Goal: Information Seeking & Learning: Understand process/instructions

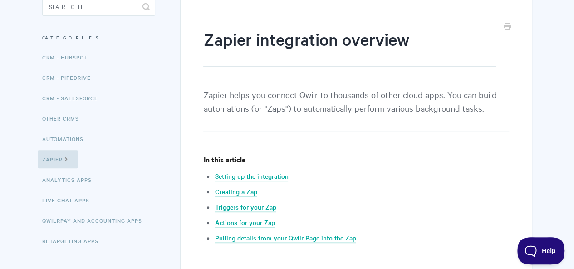
scroll to position [45, 0]
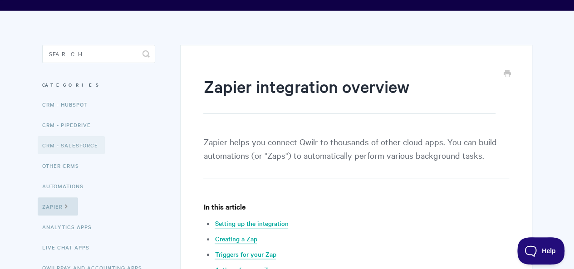
click at [71, 145] on link "CRM - Salesforce" at bounding box center [71, 145] width 67 height 18
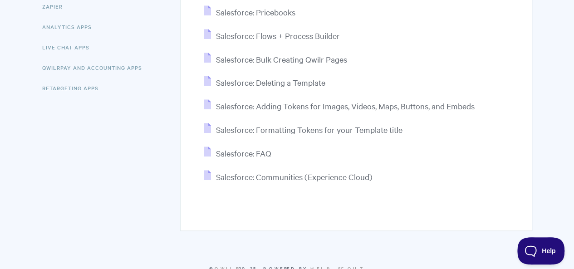
scroll to position [225, 0]
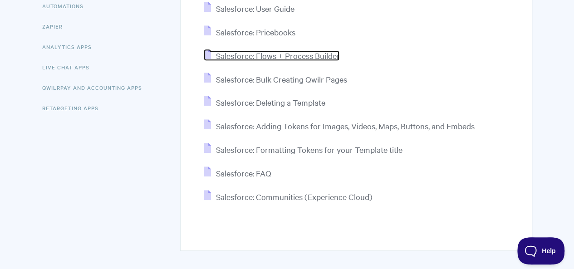
drag, startPoint x: 259, startPoint y: 169, endPoint x: 306, endPoint y: 61, distance: 117.3
click at [306, 57] on span "Salesforce: Flows + Process Builder" at bounding box center [277, 55] width 124 height 10
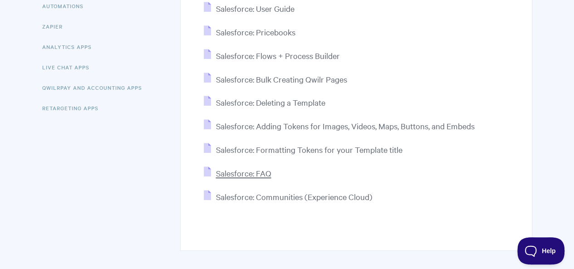
click at [233, 168] on span "Salesforce: FAQ" at bounding box center [242, 173] width 55 height 10
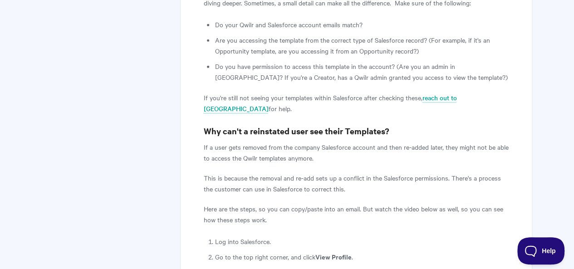
scroll to position [1405, 0]
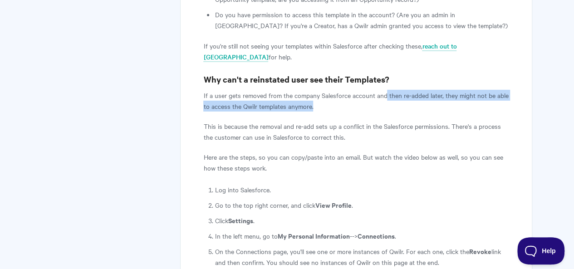
drag, startPoint x: 405, startPoint y: 62, endPoint x: 494, endPoint y: 73, distance: 89.5
click at [494, 90] on p "If a user gets removed from the company Salesforce account and then re-added la…" at bounding box center [355, 101] width 305 height 22
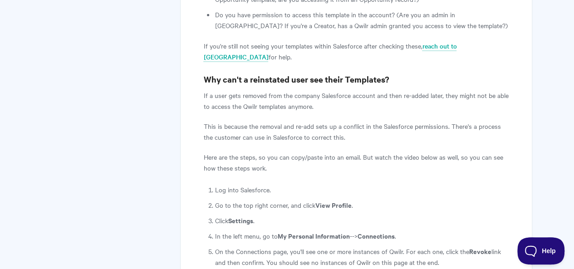
click at [379, 85] on article "Salesforce: FAQ Qwilr's integration with Salesforce allows you to create Qwilr …" at bounding box center [355, 127] width 305 height 2824
click at [326, 90] on p "If a user gets removed from the company Salesforce account and then re-added la…" at bounding box center [355, 101] width 305 height 22
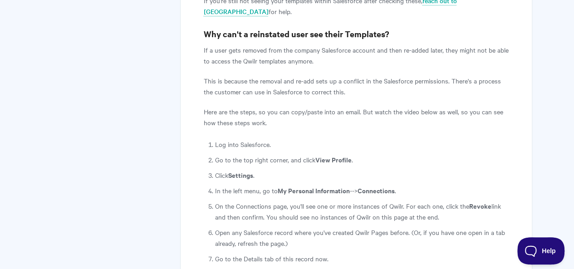
scroll to position [1496, 0]
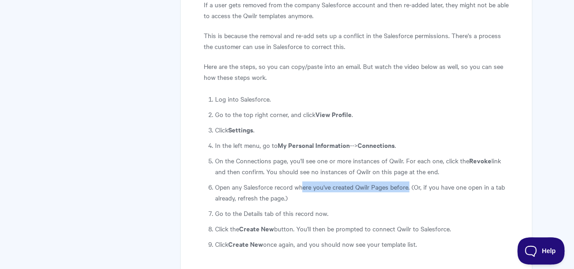
drag, startPoint x: 409, startPoint y: 153, endPoint x: 302, endPoint y: 151, distance: 107.0
click at [302, 181] on li "Open any Salesforce record where you've created Qwilr Pages before. (Or, if you…" at bounding box center [361, 192] width 294 height 22
click at [382, 181] on li "Open any Salesforce record where you've created Qwilr Pages before. (Or, if you…" at bounding box center [361, 192] width 294 height 22
drag, startPoint x: 306, startPoint y: 168, endPoint x: 291, endPoint y: 165, distance: 16.1
click at [291, 181] on li "Open any Salesforce record where you've created Qwilr Pages before. (Or, if you…" at bounding box center [361, 192] width 294 height 22
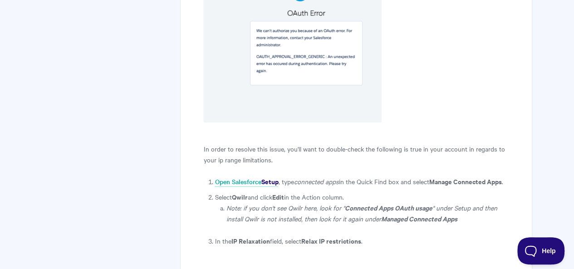
scroll to position [1904, 0]
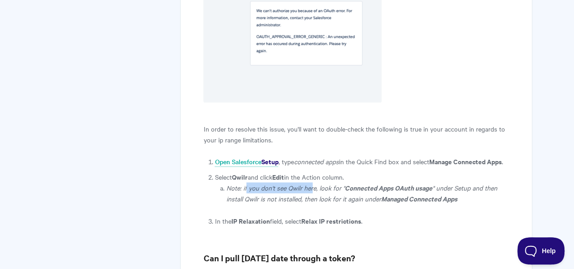
drag, startPoint x: 245, startPoint y: 166, endPoint x: 311, endPoint y: 165, distance: 66.2
click at [311, 183] on icon "Note: if you don't see Qwilr here, look for "" at bounding box center [285, 187] width 118 height 9
click at [331, 183] on icon "Note: if you don't see Qwilr here, look for "" at bounding box center [285, 187] width 118 height 9
click at [331, 183] on icon "" under Setup and then install Qwilr is not installed, then look for it again u…" at bounding box center [361, 193] width 271 height 20
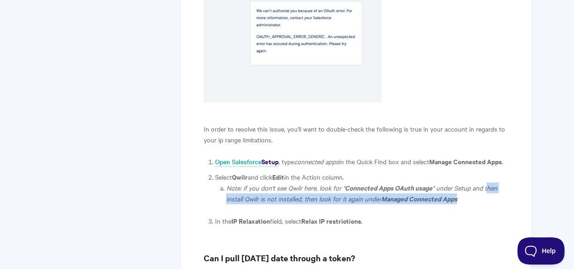
drag, startPoint x: 485, startPoint y: 165, endPoint x: 489, endPoint y: 178, distance: 12.9
click at [489, 182] on li "Note: if you don't see Qwilr here, look for " Connected Apps OAuth usage " unde…" at bounding box center [367, 193] width 282 height 22
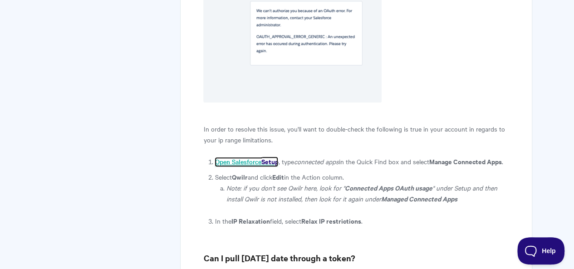
scroll to position [1950, 0]
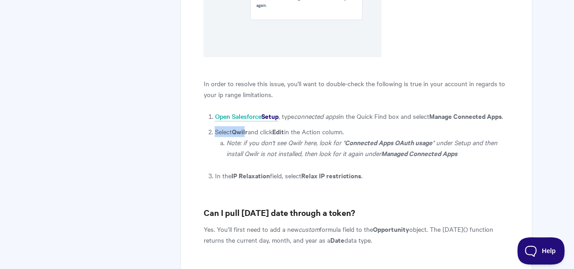
drag, startPoint x: 214, startPoint y: 110, endPoint x: 247, endPoint y: 110, distance: 32.6
click at [247, 126] on li "Select Qwilr and click Edit in the Action column. Note: if you don't see Qwilr …" at bounding box center [361, 142] width 294 height 33
drag, startPoint x: 266, startPoint y: 109, endPoint x: 349, endPoint y: 108, distance: 83.0
click at [349, 126] on li "Select Qwilr and click Edit in the Action column. Note: if you don't see Qwilr …" at bounding box center [361, 142] width 294 height 33
click at [417, 111] on li "Open Salesforce Setup , type connected apps in the Quick Find box and select Ma…" at bounding box center [361, 116] width 294 height 11
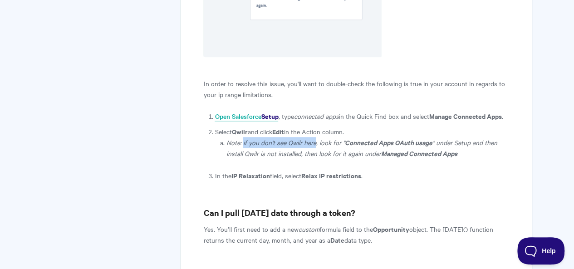
drag, startPoint x: 242, startPoint y: 122, endPoint x: 316, endPoint y: 120, distance: 73.5
click at [316, 138] on icon "Note: if you don't see Qwilr here, look for "" at bounding box center [285, 142] width 118 height 9
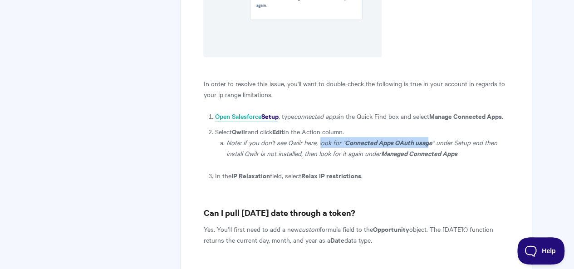
drag, startPoint x: 320, startPoint y: 119, endPoint x: 427, endPoint y: 118, distance: 107.5
click at [427, 137] on li "Note: if you don't see Qwilr here, look for " Connected Apps OAuth usage " unde…" at bounding box center [367, 148] width 282 height 22
click at [436, 138] on icon "" under Setup and then install Qwilr is not installed, then look for it again u…" at bounding box center [361, 148] width 271 height 20
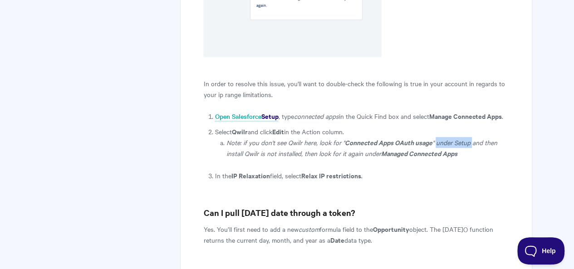
drag, startPoint x: 435, startPoint y: 119, endPoint x: 469, endPoint y: 123, distance: 34.2
click at [469, 138] on icon "" under Setup and then install Qwilr is not installed, then look for it again u…" at bounding box center [361, 148] width 271 height 20
drag, startPoint x: 226, startPoint y: 131, endPoint x: 264, endPoint y: 130, distance: 38.1
click at [264, 138] on icon "" under Setup and then install Qwilr is not installed, then look for it again u…" at bounding box center [361, 148] width 271 height 20
click at [307, 138] on icon "" under Setup and then install Qwilr is not installed, then look for it again u…" at bounding box center [361, 148] width 271 height 20
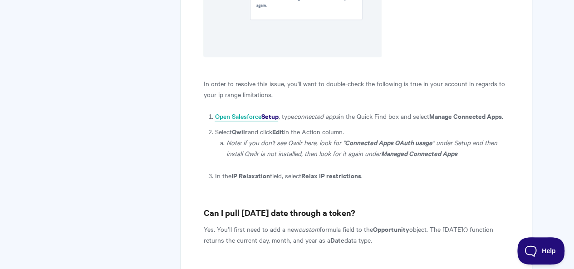
click at [307, 138] on icon "" under Setup and then install Qwilr is not installed, then look for it again u…" at bounding box center [361, 148] width 271 height 20
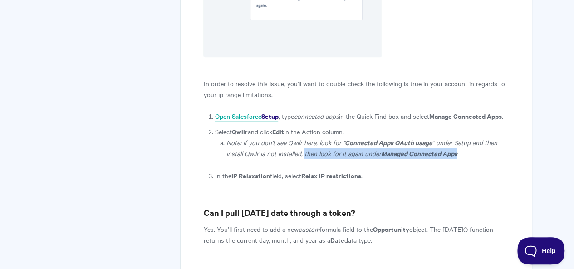
drag, startPoint x: 303, startPoint y: 132, endPoint x: 462, endPoint y: 134, distance: 159.1
click at [462, 137] on li "Note: if you don't see Qwilr here, look for " Connected Apps OAuth usage " unde…" at bounding box center [367, 148] width 282 height 22
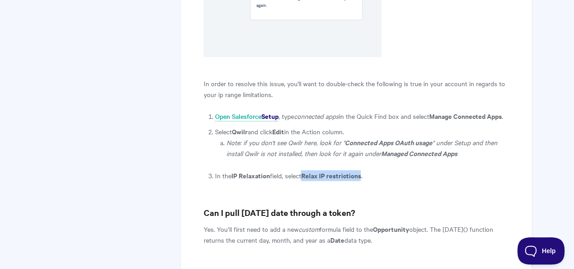
drag, startPoint x: 306, startPoint y: 153, endPoint x: 363, endPoint y: 154, distance: 57.6
click at [360, 170] on strong "Relax IP restrictions" at bounding box center [331, 175] width 60 height 10
click at [386, 170] on li "In the IP Relaxation field, select Relax IP restrictions ." at bounding box center [361, 175] width 294 height 11
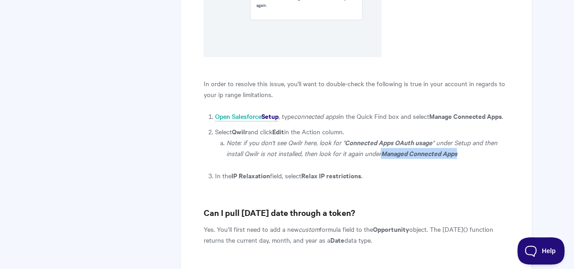
drag, startPoint x: 382, startPoint y: 131, endPoint x: 458, endPoint y: 131, distance: 76.2
click at [458, 137] on li "Note: if you don't see Qwilr here, look for " Connected Apps OAuth usage " unde…" at bounding box center [367, 148] width 282 height 22
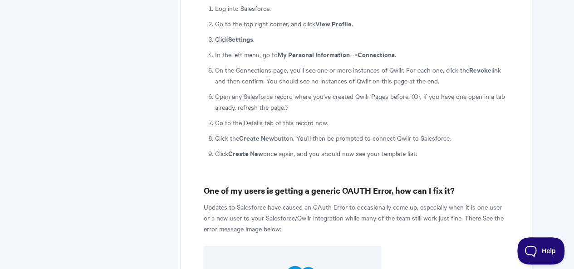
scroll to position [1723, 0]
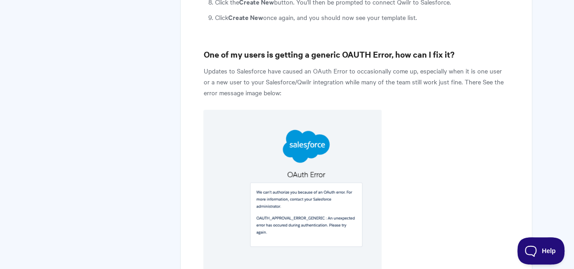
click at [255, 162] on img at bounding box center [292, 197] width 178 height 175
click at [292, 174] on img at bounding box center [292, 197] width 178 height 175
click at [292, 173] on img at bounding box center [292, 197] width 178 height 175
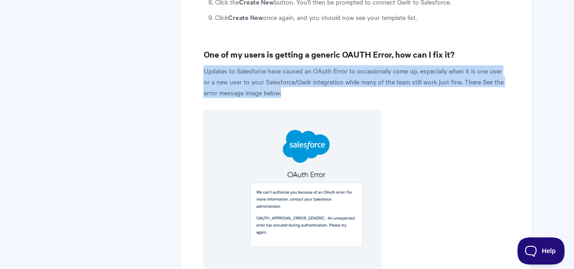
drag, startPoint x: 201, startPoint y: 37, endPoint x: 287, endPoint y: 61, distance: 88.9
click at [299, 65] on p "Updates to Salesforce have caused an OAuth Error to occasionally come up, espec…" at bounding box center [355, 81] width 305 height 33
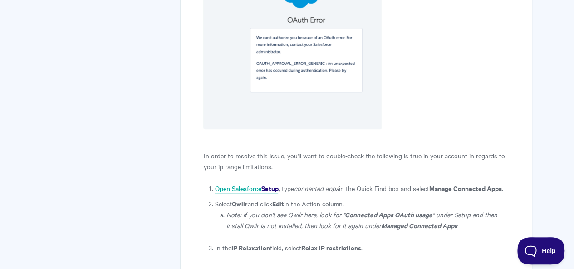
scroll to position [1904, 0]
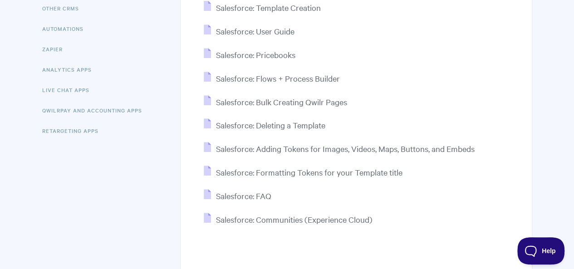
scroll to position [271, 0]
